Goal: Task Accomplishment & Management: Manage account settings

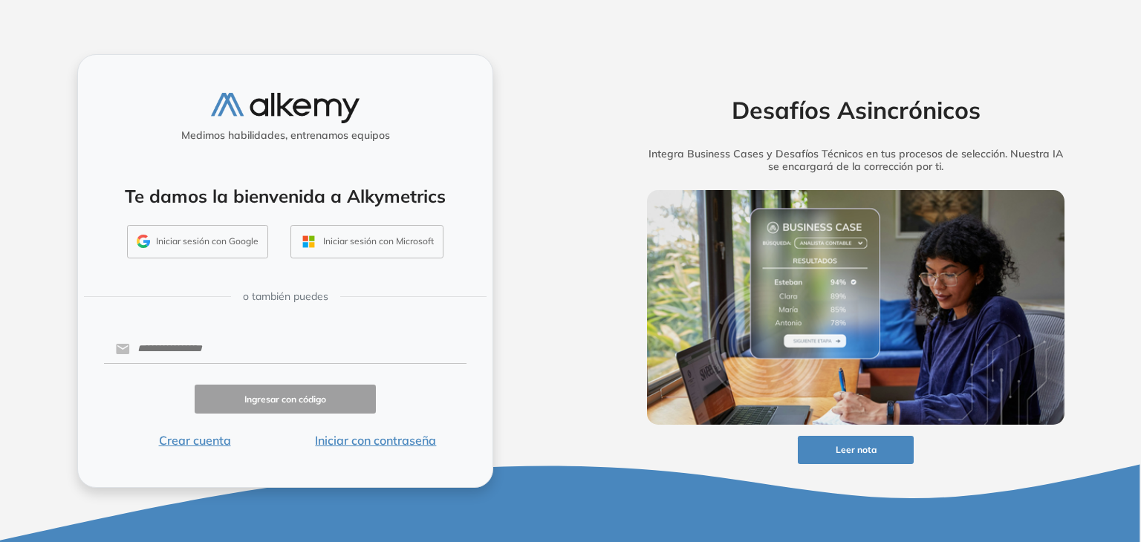
click at [238, 230] on button "Iniciar sesión con Google" at bounding box center [197, 242] width 141 height 34
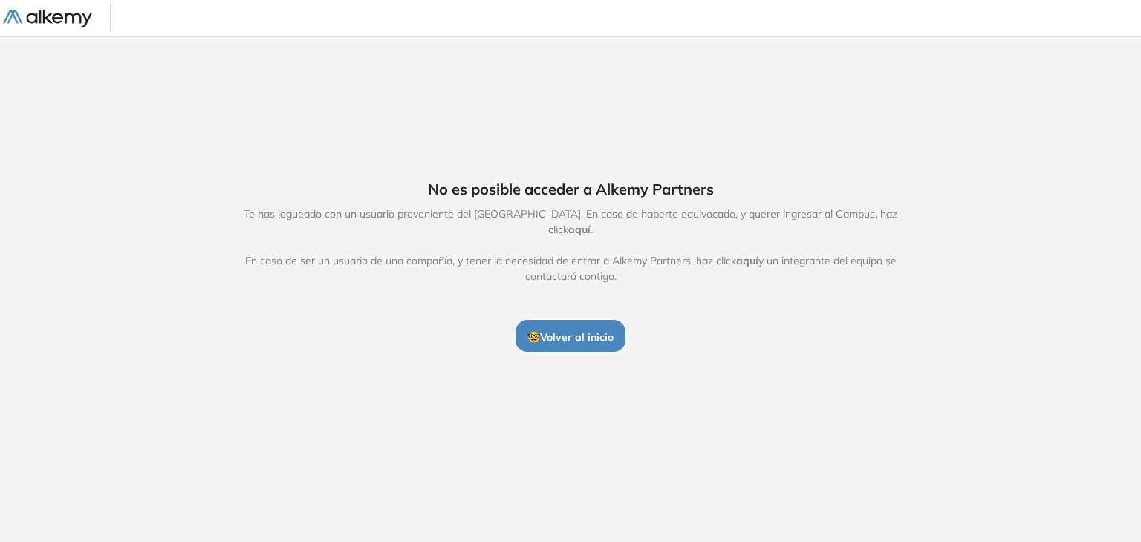
click at [584, 320] on button "🤓 Volver al inicio" at bounding box center [571, 335] width 110 height 31
